Goal: Task Accomplishment & Management: Manage account settings

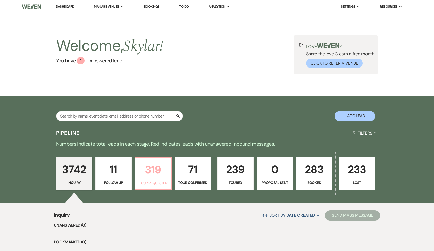
click at [158, 180] on p "Tour Requested" at bounding box center [153, 183] width 30 height 6
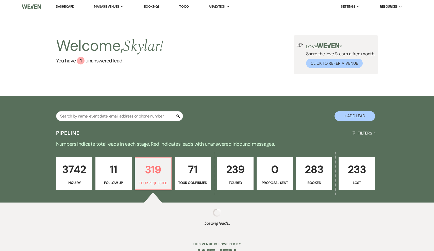
select select "2"
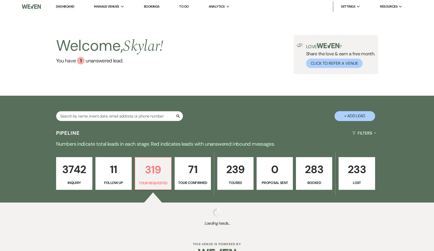
select select "2"
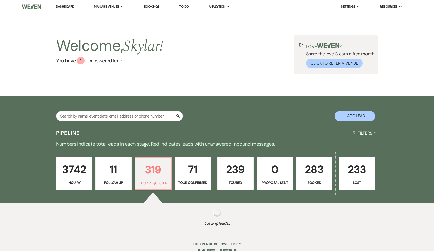
select select "2"
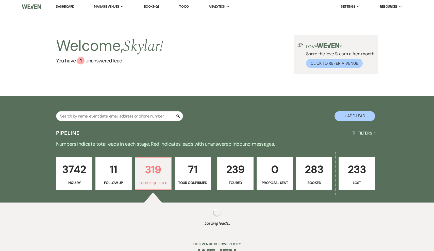
select select "2"
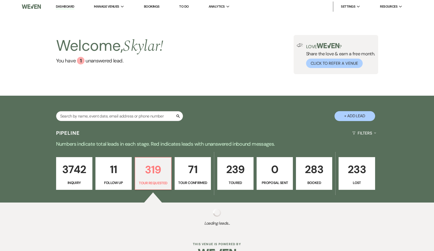
select select "2"
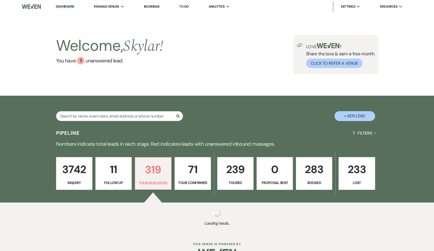
select select "2"
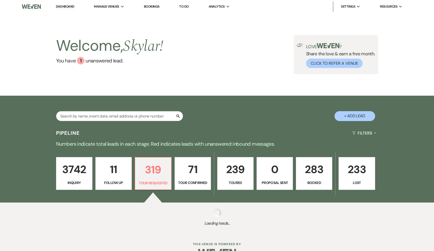
select select "2"
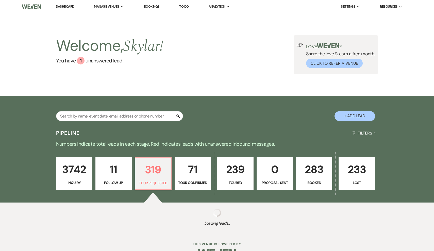
select select "2"
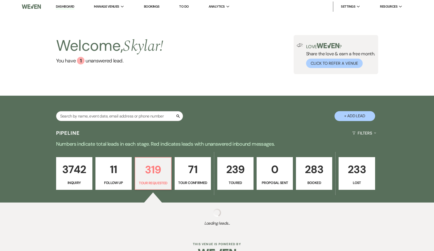
select select "2"
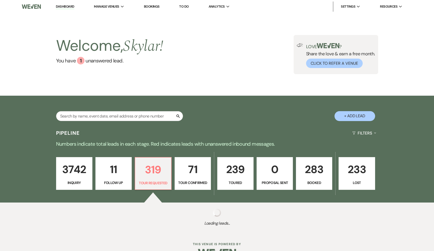
select select "2"
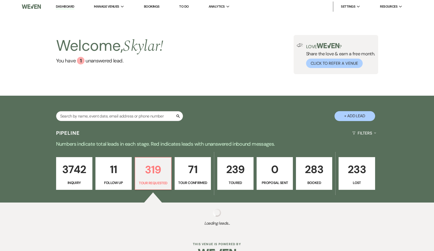
select select "2"
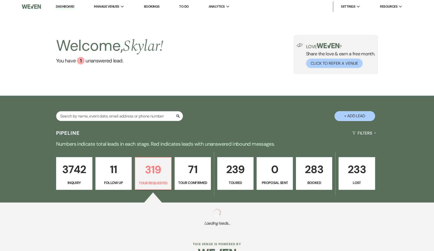
select select "2"
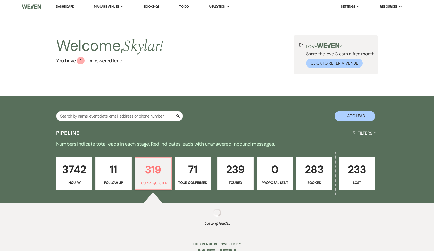
select select "2"
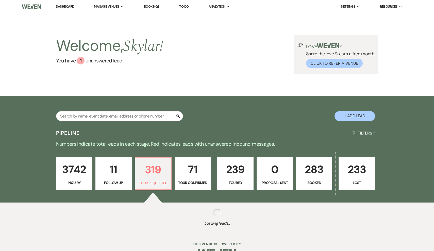
select select "2"
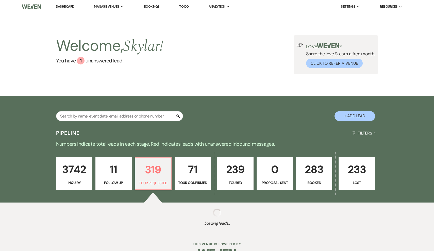
select select "2"
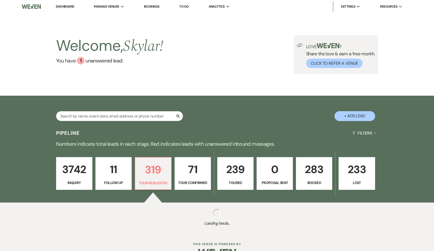
select select "2"
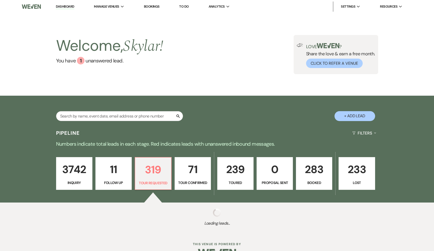
select select "2"
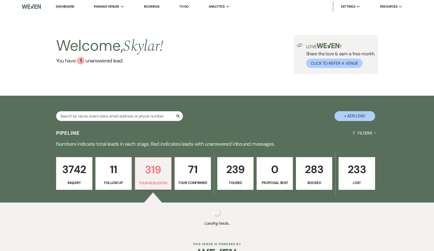
select select "2"
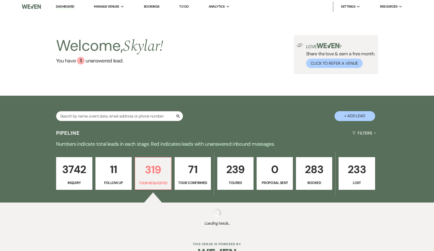
select select "2"
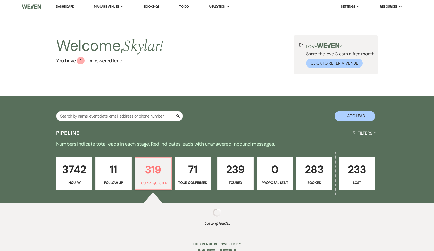
select select "2"
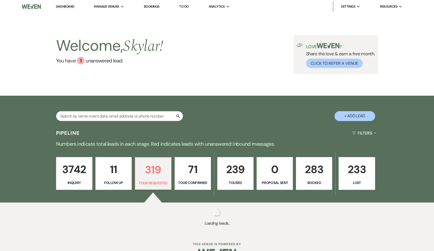
select select "2"
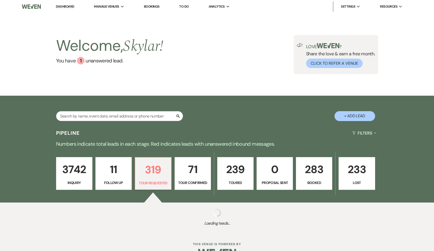
select select "2"
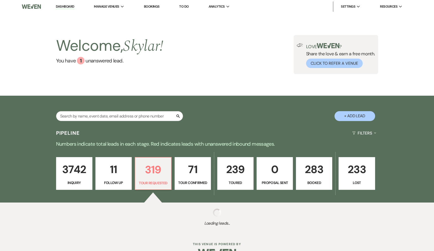
select select "2"
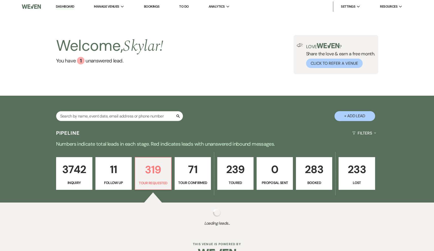
select select "2"
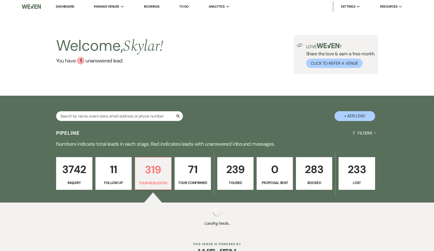
select select "2"
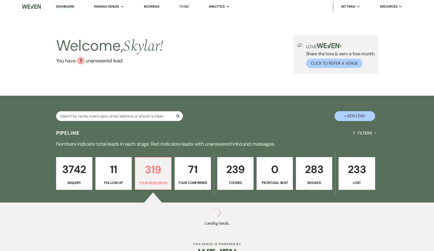
select select "2"
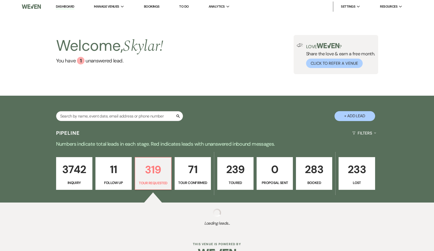
select select "2"
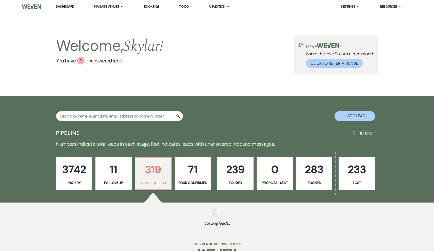
select select "2"
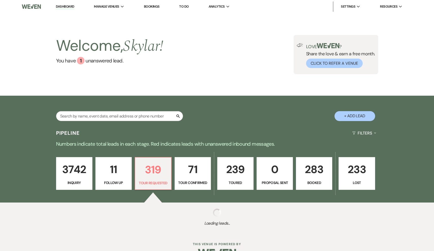
select select "2"
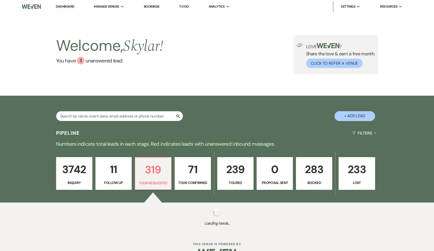
select select "2"
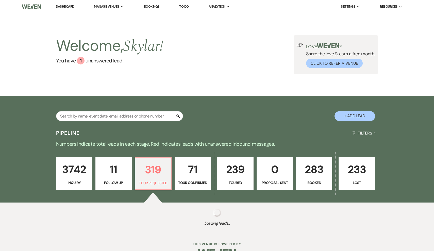
select select "2"
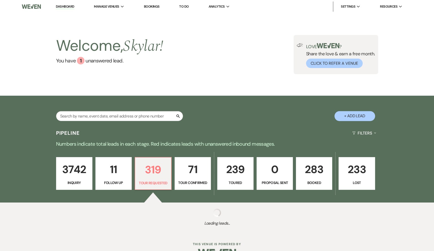
select select "2"
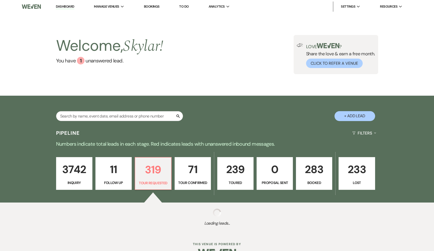
select select "2"
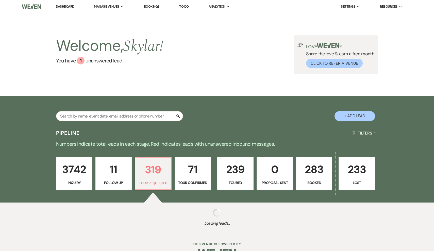
select select "2"
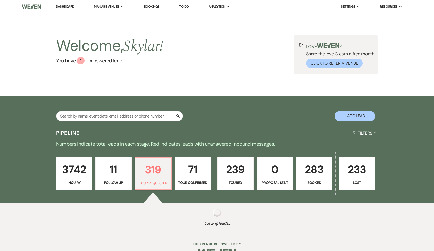
select select "2"
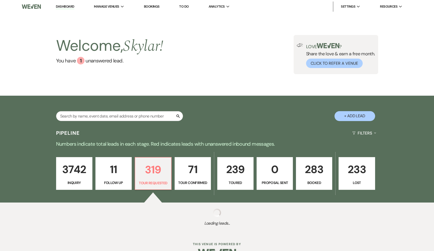
select select "2"
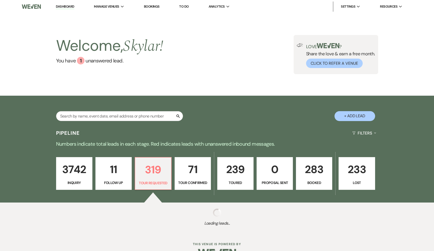
select select "2"
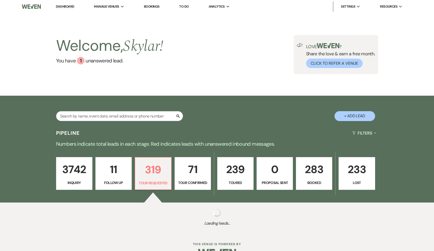
select select "2"
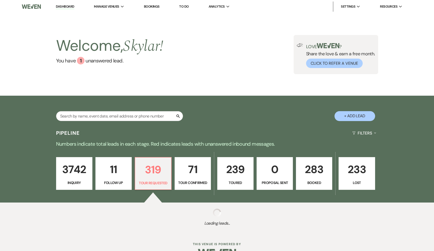
select select "2"
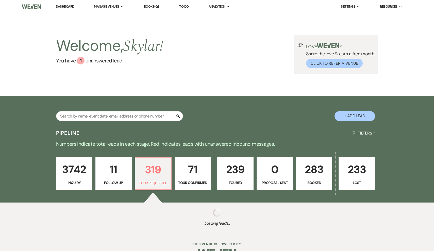
select select "2"
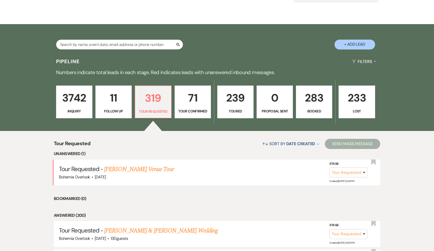
scroll to position [72, 0]
click at [160, 167] on link "[PERSON_NAME] Venue Tour" at bounding box center [139, 169] width 70 height 9
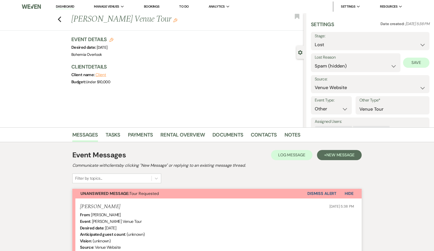
click at [415, 63] on button "Save" at bounding box center [416, 63] width 26 height 10
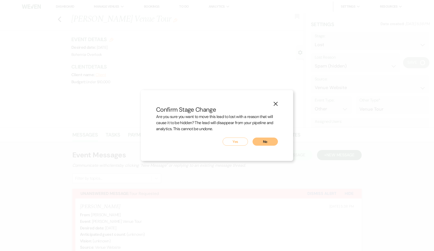
click at [239, 138] on button "Yes" at bounding box center [235, 142] width 25 height 8
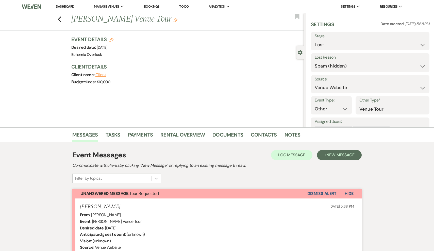
click at [322, 195] on button "Dismiss Alert" at bounding box center [322, 194] width 29 height 10
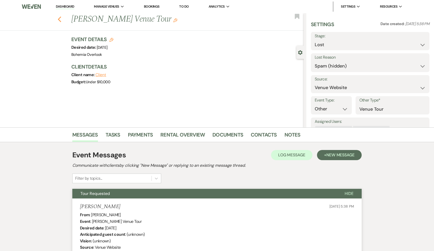
click at [61, 18] on icon "Previous" at bounding box center [60, 19] width 4 height 6
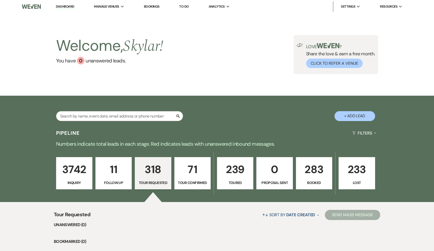
click at [313, 174] on p "283" at bounding box center [314, 169] width 30 height 17
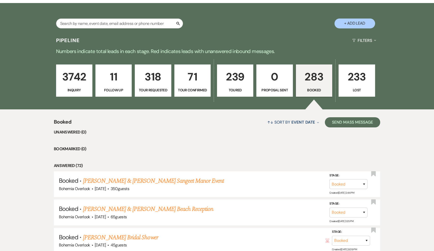
scroll to position [81, 0]
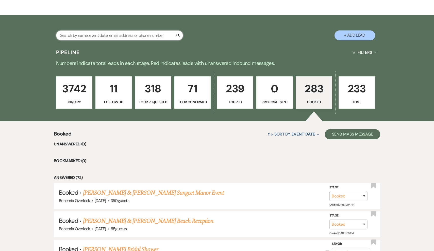
click at [110, 39] on input "text" at bounding box center [119, 35] width 127 height 10
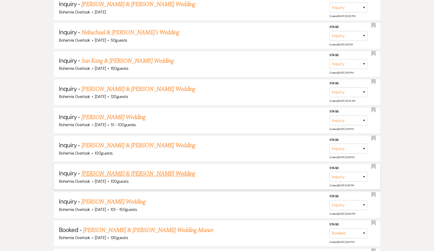
scroll to position [209, 0]
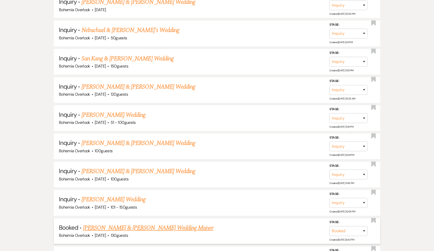
click at [121, 223] on link "[PERSON_NAME] & [PERSON_NAME] Wedding Manor" at bounding box center [148, 227] width 131 height 9
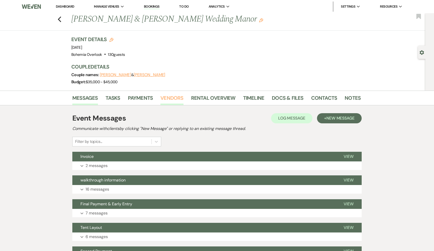
click at [174, 99] on link "Vendors" at bounding box center [171, 99] width 23 height 11
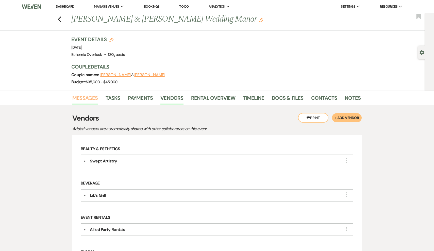
click at [88, 100] on link "Messages" at bounding box center [85, 99] width 26 height 11
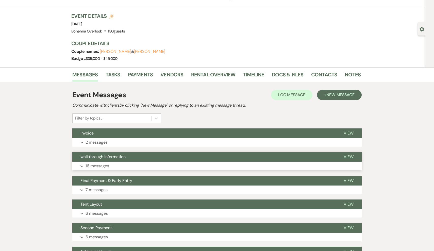
scroll to position [21, 0]
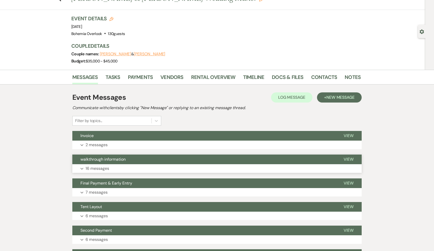
click at [105, 158] on span "walkthrough information" at bounding box center [102, 159] width 45 height 5
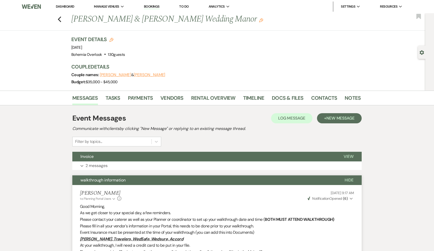
scroll to position [0, 0]
click at [313, 97] on link "Contacts" at bounding box center [324, 99] width 26 height 11
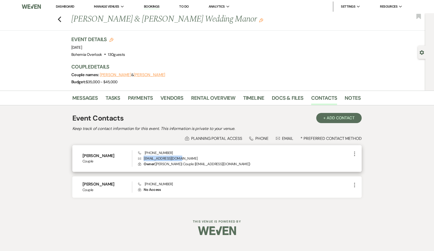
drag, startPoint x: 179, startPoint y: 158, endPoint x: 144, endPoint y: 157, distance: 34.8
click at [144, 157] on p "Envelope [EMAIL_ADDRESS][DOMAIN_NAME]" at bounding box center [245, 159] width 214 height 6
copy p "[EMAIL_ADDRESS][DOMAIN_NAME]"
click at [173, 102] on link "Vendors" at bounding box center [171, 99] width 23 height 11
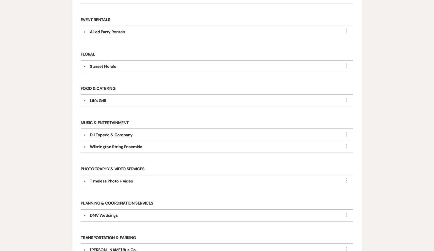
scroll to position [198, 0]
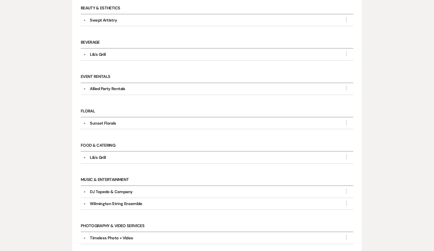
scroll to position [120, 0]
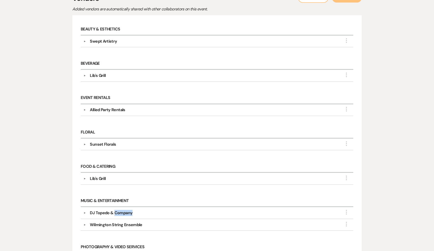
click at [137, 210] on div "DJ Topedo & Company" at bounding box center [218, 213] width 265 height 6
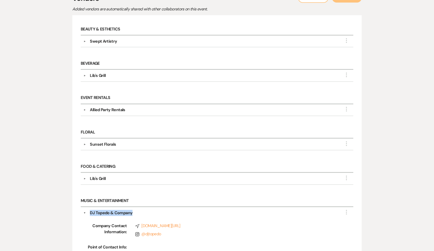
drag, startPoint x: 141, startPoint y: 213, endPoint x: 90, endPoint y: 209, distance: 51.1
click at [90, 210] on div "DJ Topedo & Company" at bounding box center [218, 213] width 265 height 6
copy div "DJ Topedo & Company"
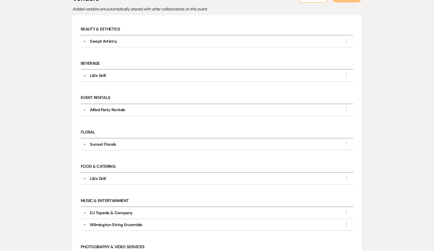
click at [148, 232] on div "Music & Entertainment ▼ DJ Topedo & Company More Company Contact Information: C…" at bounding box center [217, 216] width 278 height 46
drag, startPoint x: 148, startPoint y: 227, endPoint x: 90, endPoint y: 226, distance: 57.4
click at [90, 226] on div "Wilmington String Ensemble" at bounding box center [218, 225] width 265 height 6
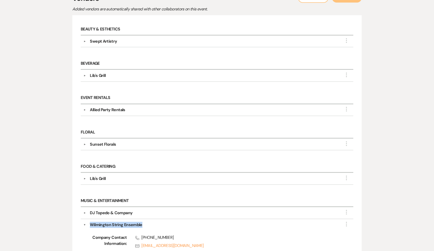
click at [99, 225] on div "Wilmington String Ensemble" at bounding box center [116, 225] width 52 height 6
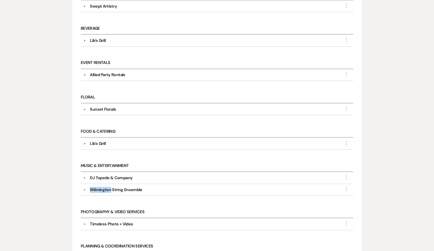
scroll to position [167, 0]
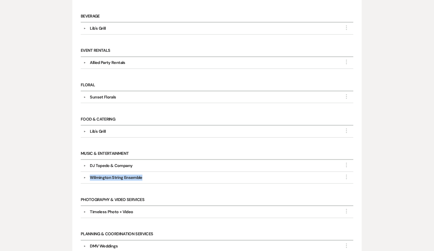
drag, startPoint x: 150, startPoint y: 177, endPoint x: 91, endPoint y: 175, distance: 58.7
click at [91, 175] on div "Wilmington String Ensemble" at bounding box center [218, 178] width 265 height 6
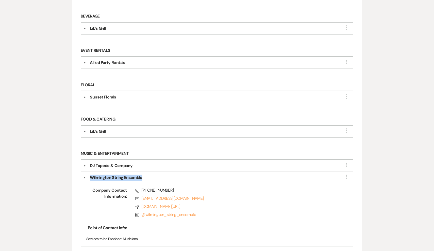
copy div "Wilmington String Ensemble"
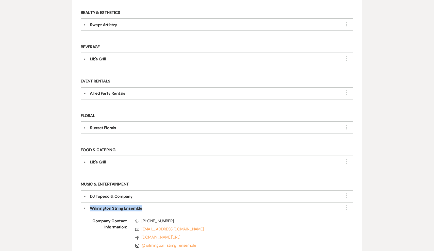
scroll to position [129, 0]
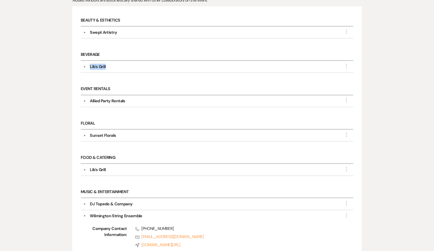
drag, startPoint x: 116, startPoint y: 65, endPoint x: 87, endPoint y: 64, distance: 29.2
click at [87, 64] on div "Lib's Grill" at bounding box center [218, 67] width 265 height 6
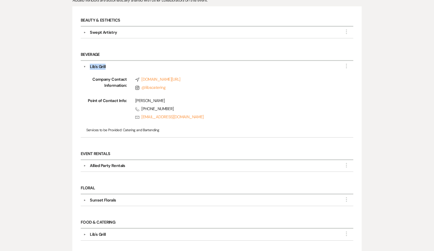
copy div "Lib's Grill"
